Goal: Task Accomplishment & Management: Manage account settings

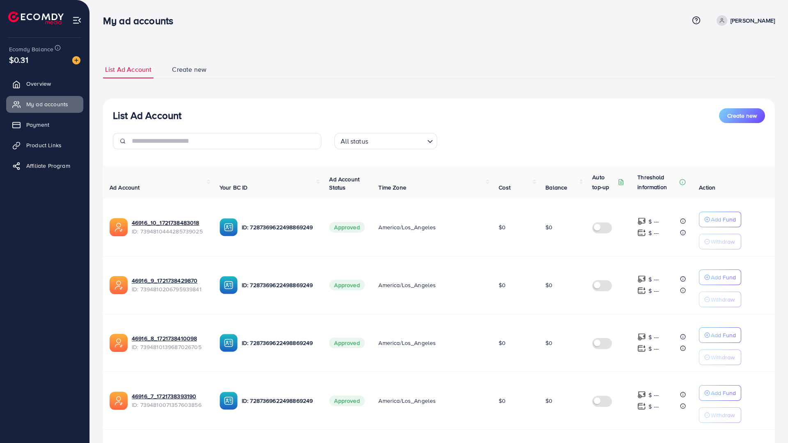
scroll to position [328, 0]
click at [42, 80] on span "Overview" at bounding box center [40, 84] width 25 height 8
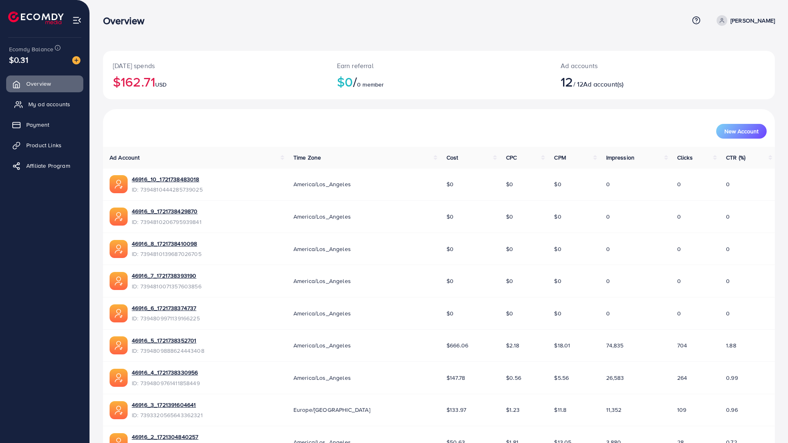
click at [48, 101] on span "My ad accounts" at bounding box center [49, 104] width 42 height 8
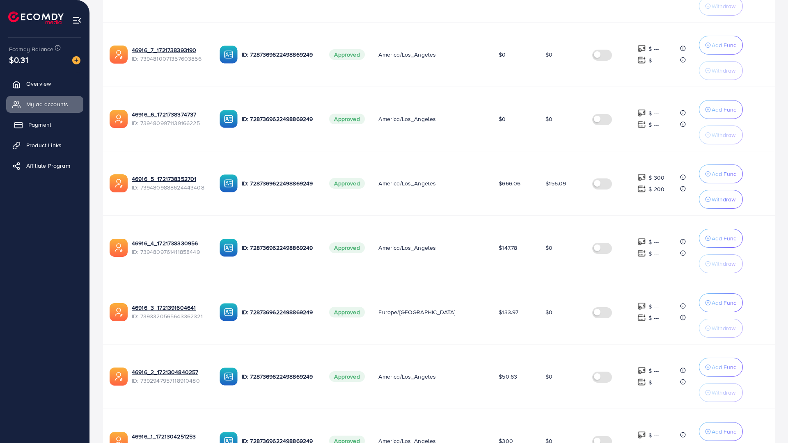
click at [28, 127] on span "Payment" at bounding box center [39, 125] width 23 height 8
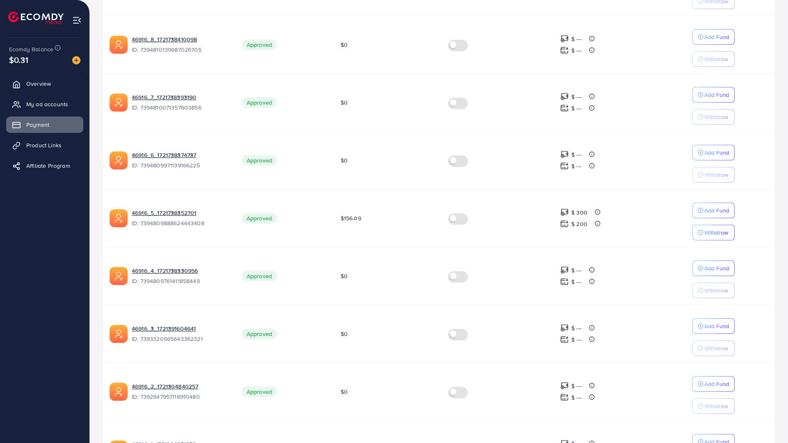
scroll to position [321, 0]
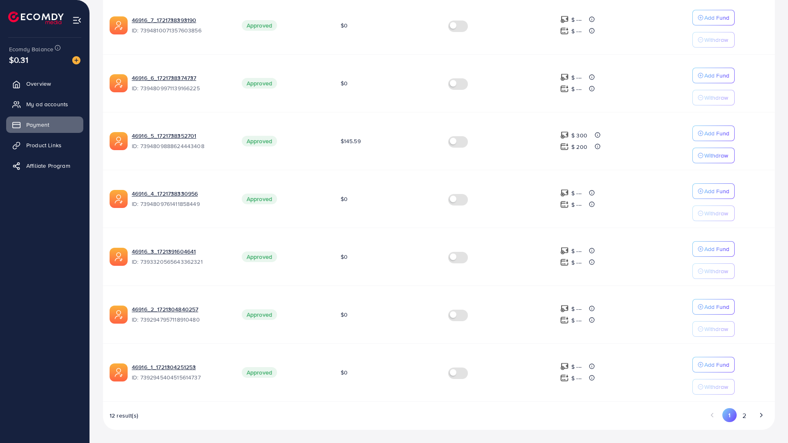
scroll to position [410, 0]
